Goal: Task Accomplishment & Management: Manage account settings

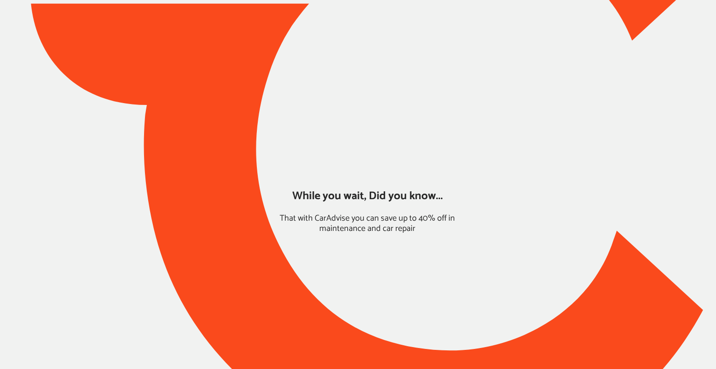
type input "*****"
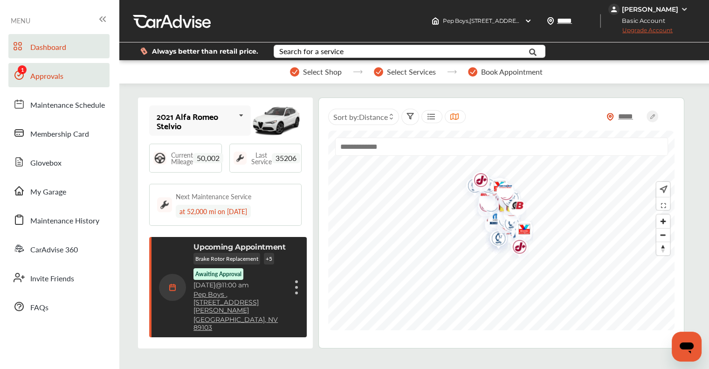
click at [48, 75] on span "Approvals" at bounding box center [46, 76] width 33 height 12
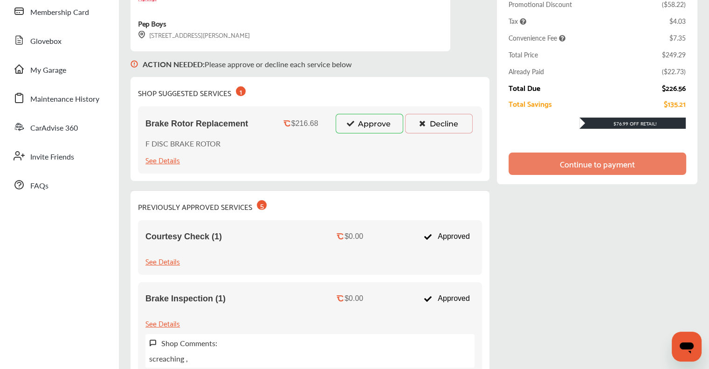
scroll to position [106, 0]
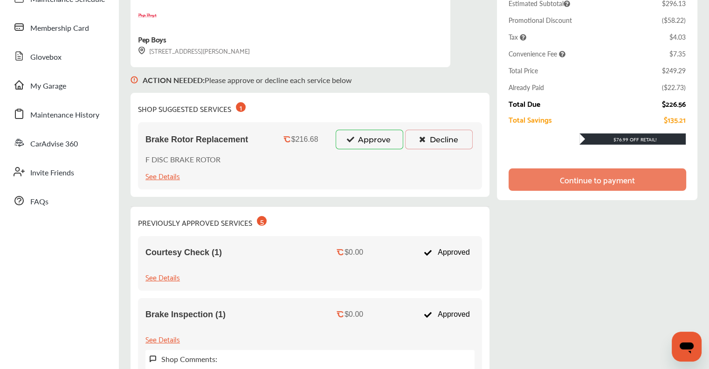
click at [361, 139] on button "Approve" at bounding box center [369, 140] width 68 height 20
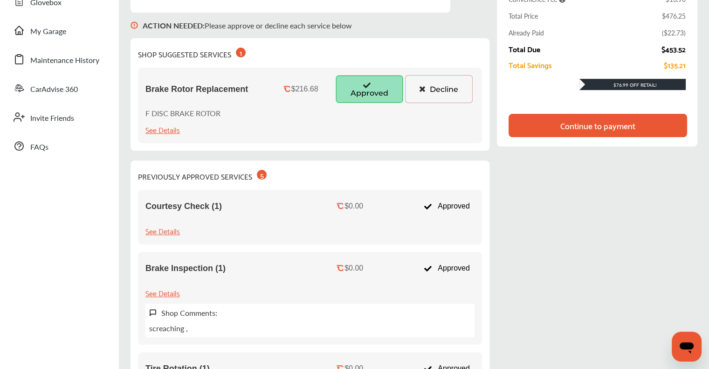
scroll to position [114, 0]
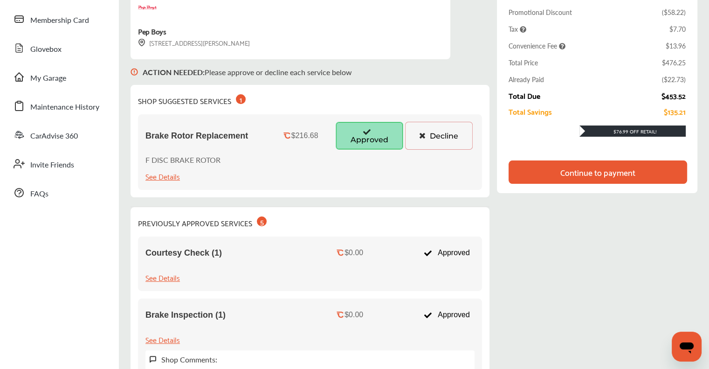
click at [361, 136] on button "Decline" at bounding box center [439, 136] width 68 height 28
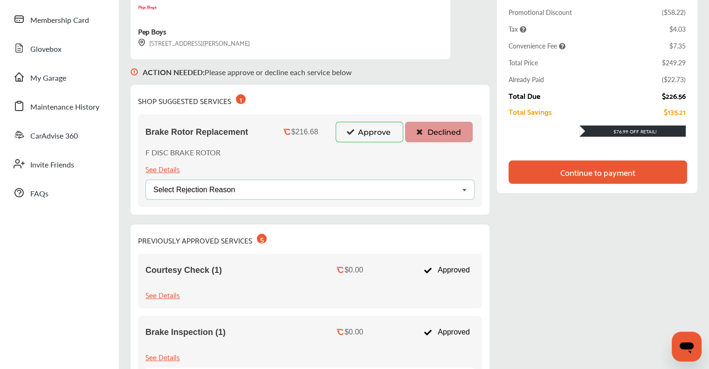
click at [361, 188] on div "Select Rejection Reason Price Not Required More Info Needed Other" at bounding box center [309, 189] width 329 height 20
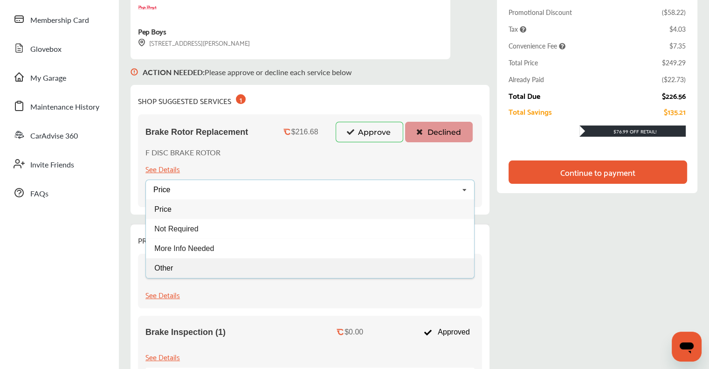
click at [177, 264] on div "Other" at bounding box center [310, 268] width 328 height 20
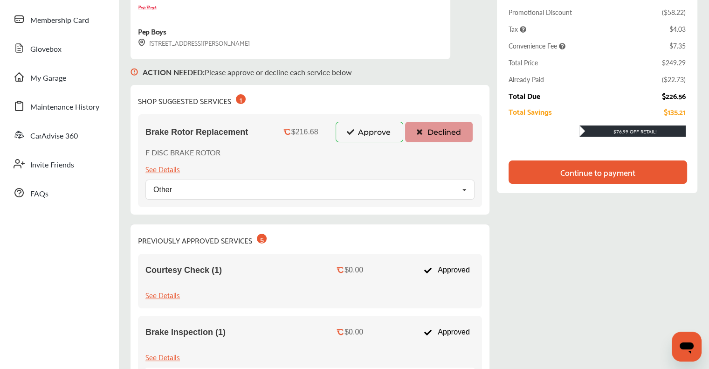
click at [250, 163] on div "Brake Rotor Replacement $216.68 Approve Declined F DISC BRAKE ROTOR See Details…" at bounding box center [310, 160] width 344 height 93
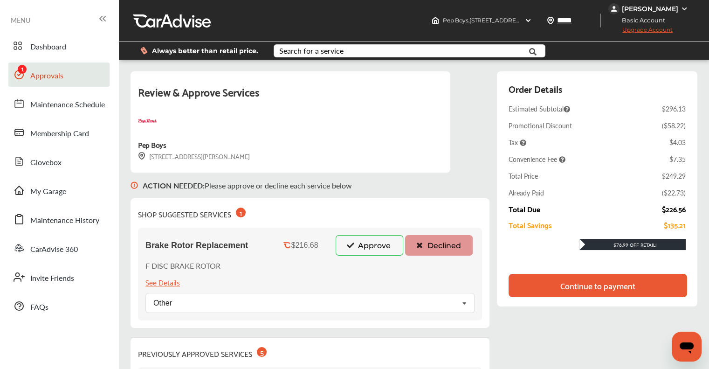
scroll to position [0, 0]
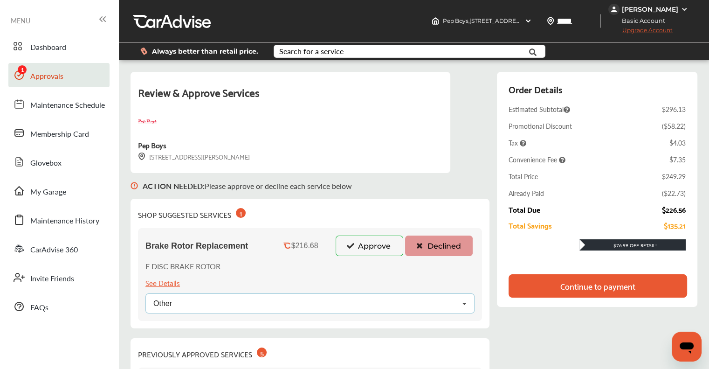
click at [311, 305] on div "Other Price Not Required More Info Needed Other" at bounding box center [309, 303] width 329 height 20
click at [350, 181] on p "ACTION NEEDED : Please approve or decline each service below" at bounding box center [247, 185] width 209 height 11
click at [213, 302] on div "Other Price Not Required More Info Needed Other" at bounding box center [309, 303] width 329 height 20
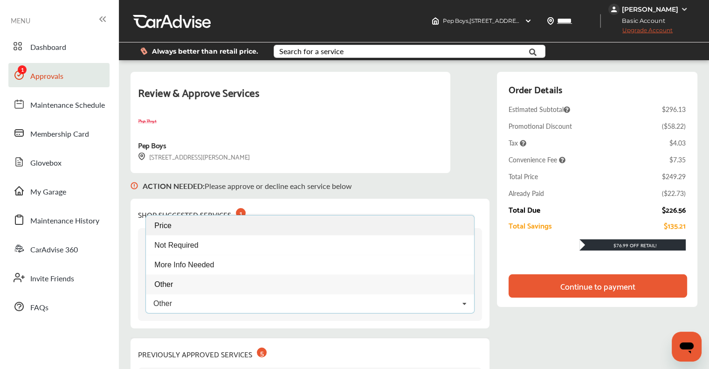
click at [160, 225] on span "Price" at bounding box center [162, 225] width 17 height 8
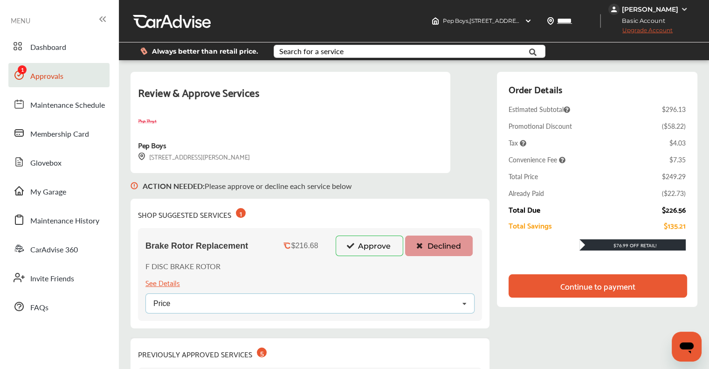
click at [349, 299] on div "Price Price Not Required More Info Needed Other" at bounding box center [309, 303] width 329 height 20
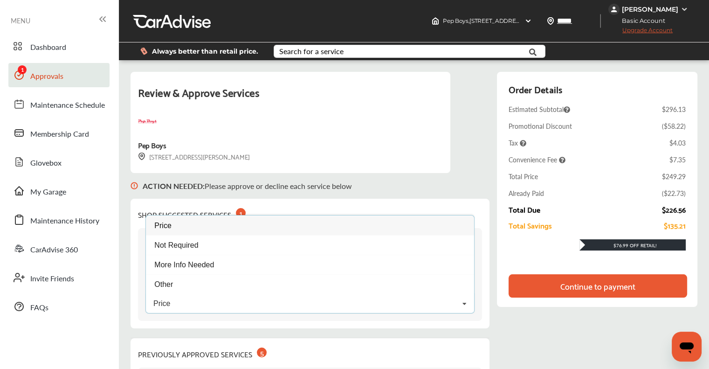
click at [310, 170] on div "Review & Approve Services Pep Boys [STREET_ADDRESS][PERSON_NAME]" at bounding box center [290, 122] width 320 height 101
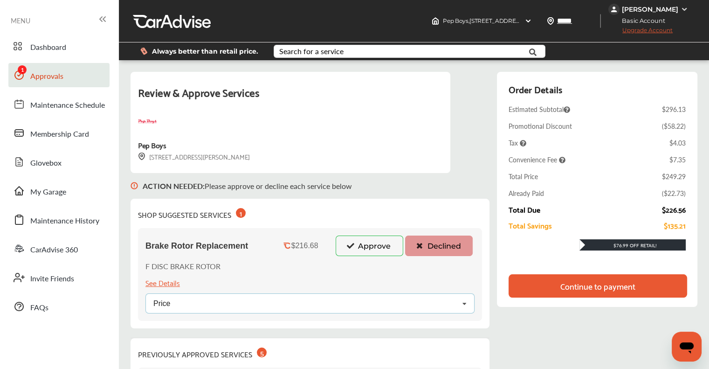
click at [361, 299] on div "Price Price Not Required More Info Needed Other" at bounding box center [309, 303] width 329 height 20
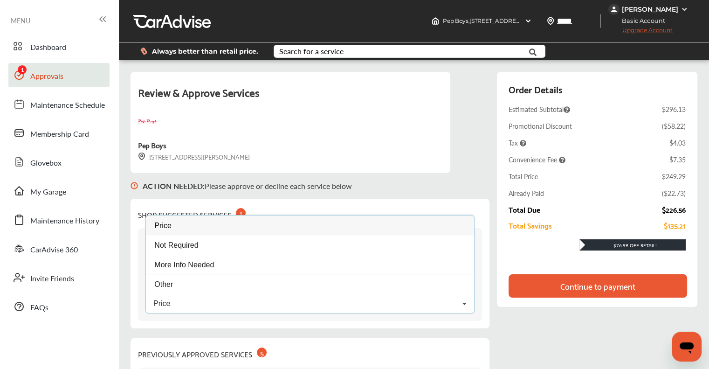
click at [177, 303] on div "Price Price Not Required More Info Needed Other" at bounding box center [309, 303] width 329 height 20
